Goal: Navigation & Orientation: Find specific page/section

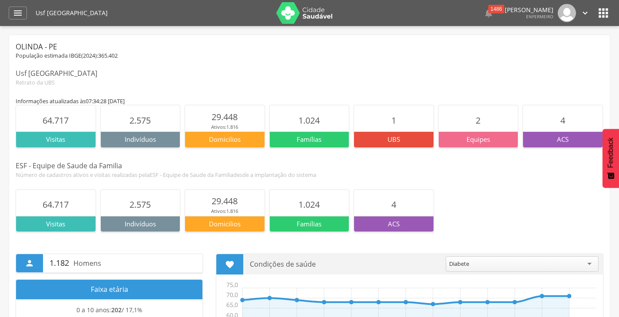
click at [602, 13] on icon "" at bounding box center [603, 13] width 14 height 14
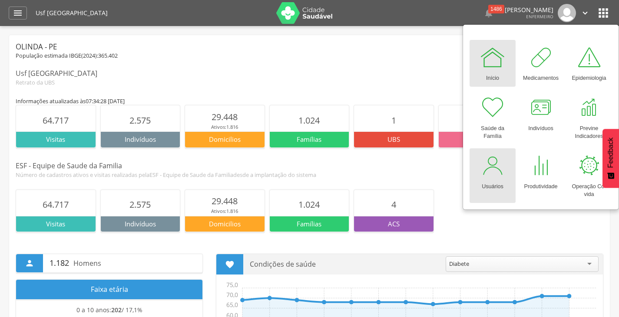
click at [493, 174] on div at bounding box center [492, 166] width 26 height 26
click at [16, 13] on icon "" at bounding box center [18, 13] width 10 height 10
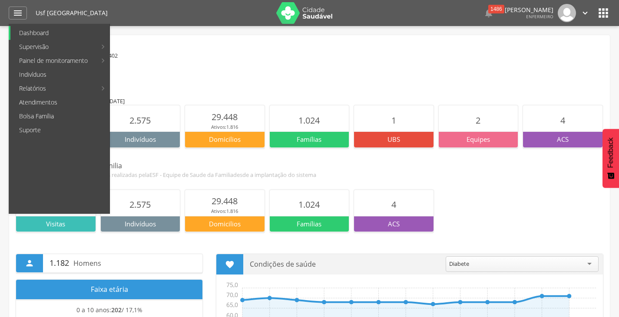
click at [53, 33] on link "Dashboard" at bounding box center [59, 33] width 99 height 14
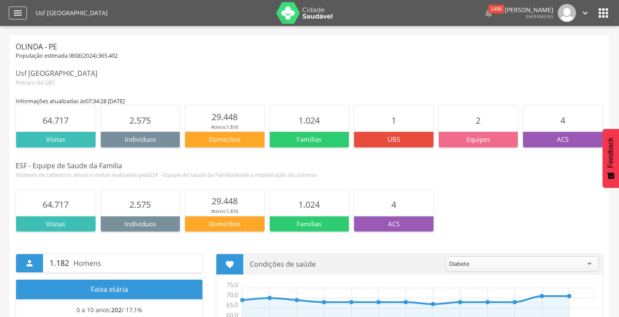
click at [16, 12] on icon "" at bounding box center [18, 13] width 10 height 10
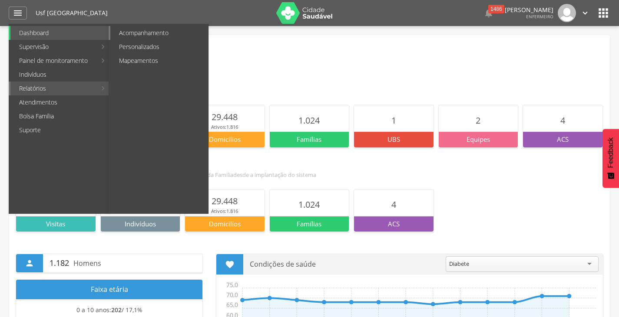
click at [138, 34] on link "Acompanhamento" at bounding box center [159, 33] width 98 height 14
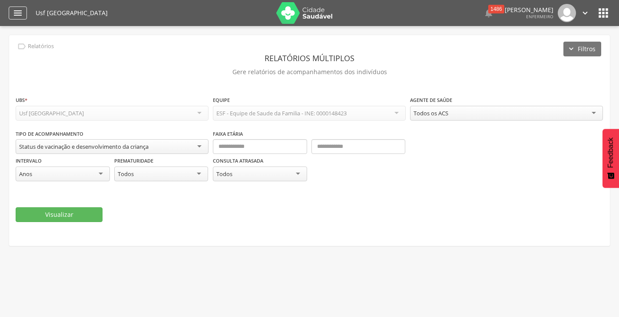
click at [20, 15] on icon "" at bounding box center [18, 13] width 10 height 10
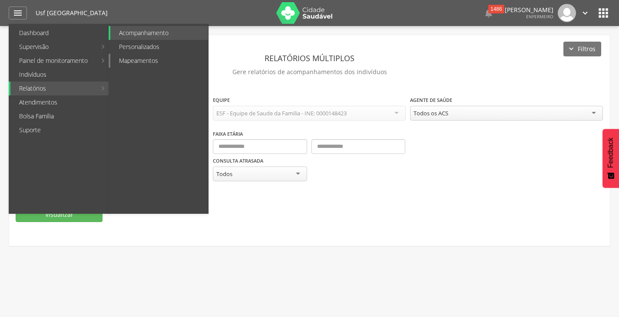
click at [132, 61] on link "Mapeamentos" at bounding box center [159, 61] width 98 height 14
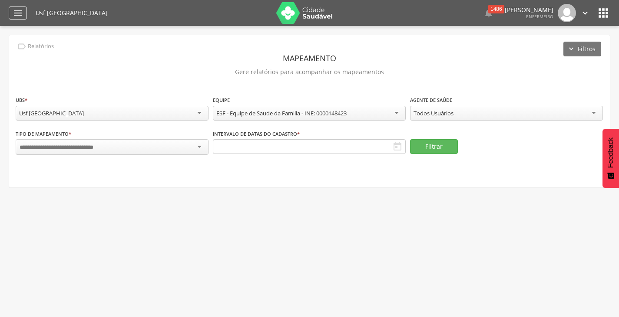
click at [15, 13] on icon "" at bounding box center [18, 13] width 10 height 10
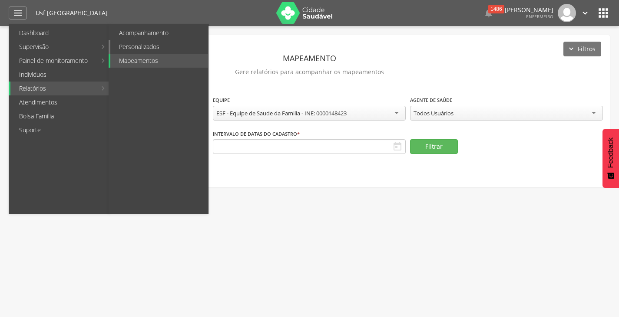
click at [145, 45] on link "Personalizados" at bounding box center [159, 47] width 98 height 14
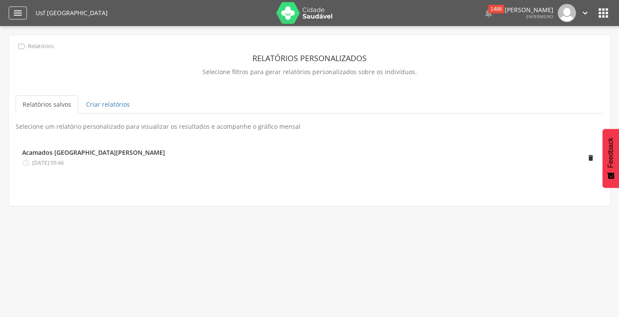
click at [18, 11] on icon "" at bounding box center [18, 13] width 10 height 10
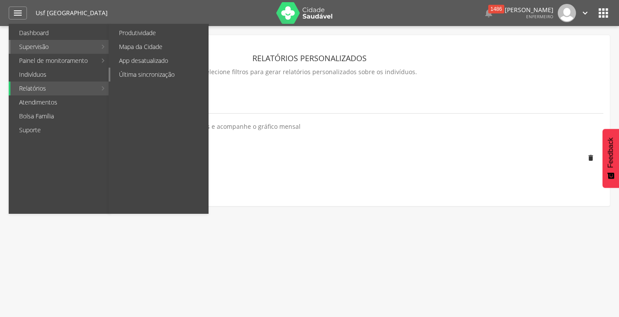
click at [148, 74] on link "Última sincronização" at bounding box center [159, 75] width 98 height 14
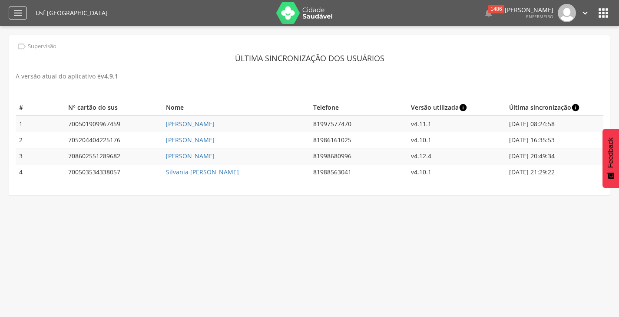
click at [19, 13] on icon "" at bounding box center [18, 13] width 10 height 10
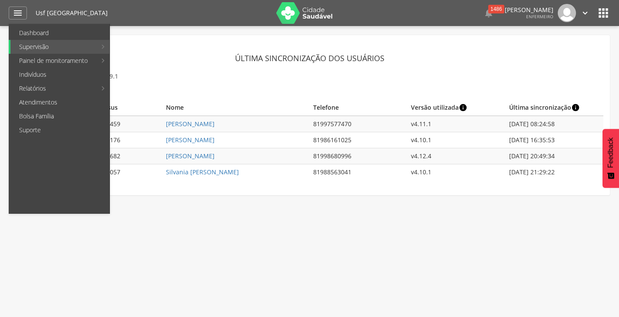
click at [242, 78] on p "A versão atual do aplicativo é v 4.9.1" at bounding box center [309, 76] width 587 height 12
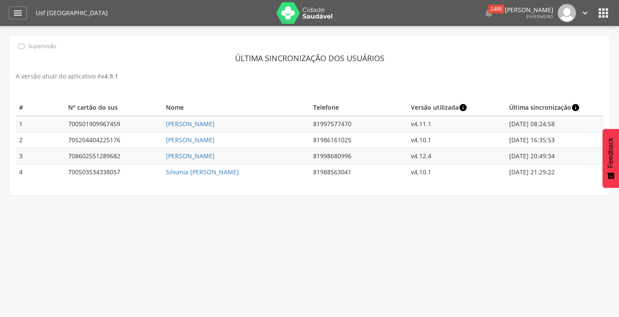
click at [605, 13] on icon "" at bounding box center [603, 13] width 14 height 14
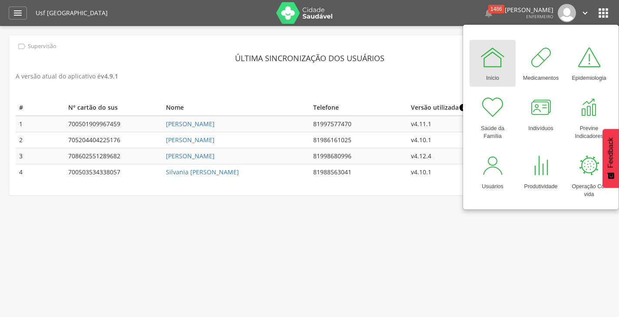
click at [495, 62] on div at bounding box center [492, 57] width 26 height 26
click at [497, 66] on div at bounding box center [492, 57] width 26 height 26
click at [493, 63] on div at bounding box center [492, 57] width 26 height 26
click at [549, 58] on div at bounding box center [541, 57] width 26 height 26
